Goal: Transaction & Acquisition: Purchase product/service

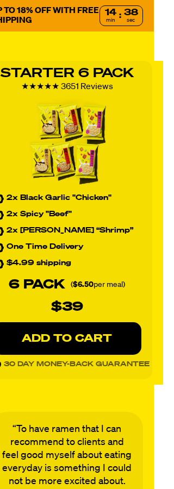
scroll to position [1165, 18]
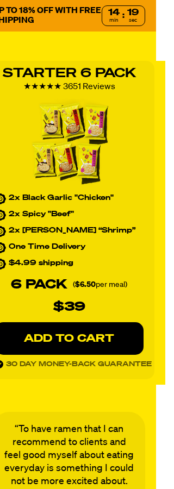
click at [89, 344] on p "ADD TO CART" at bounding box center [69, 338] width 105 height 11
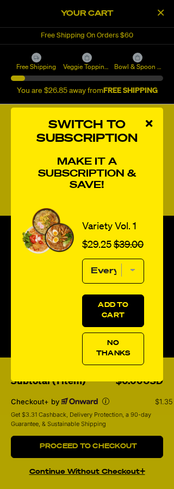
scroll to position [0, 0]
click at [113, 365] on button "No Thanks" at bounding box center [113, 348] width 62 height 33
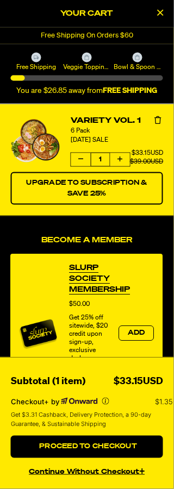
scroll to position [1282, 18]
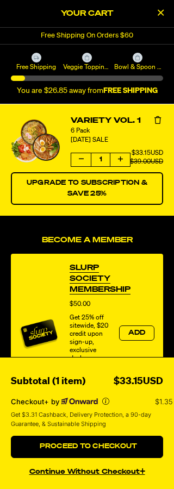
click at [108, 450] on span "Proceed to Checkout" at bounding box center [87, 446] width 100 height 7
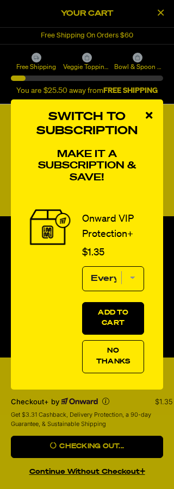
scroll to position [1297, 18]
